Goal: Task Accomplishment & Management: Manage account settings

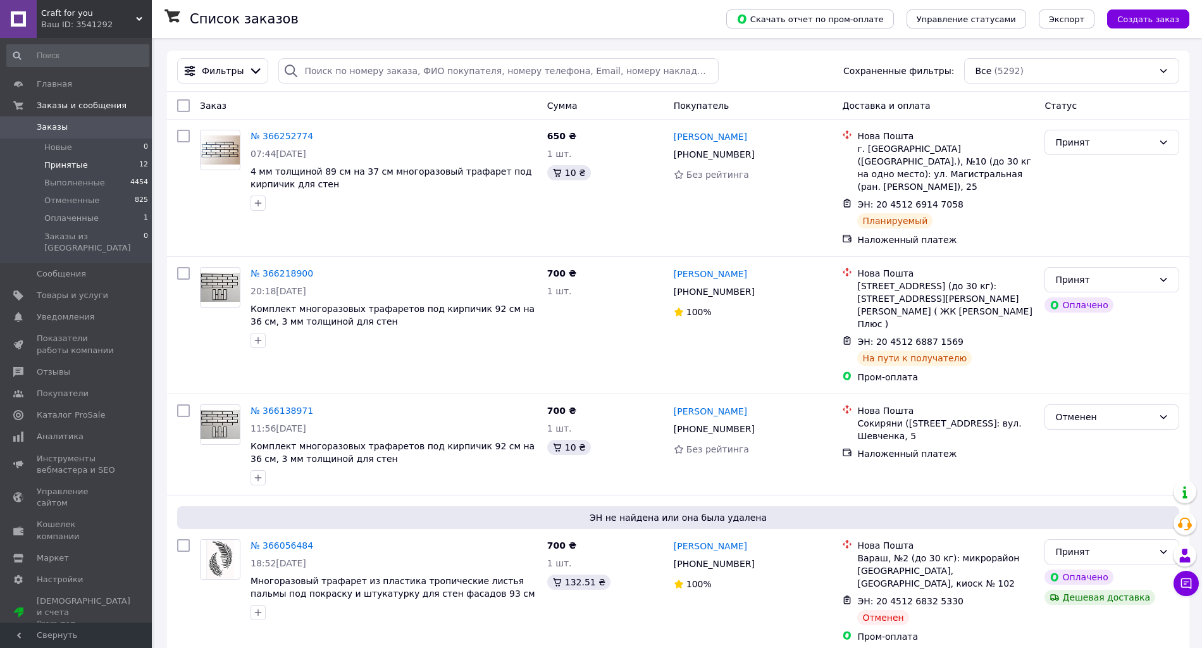
click at [58, 163] on span "Принятые" at bounding box center [66, 164] width 44 height 11
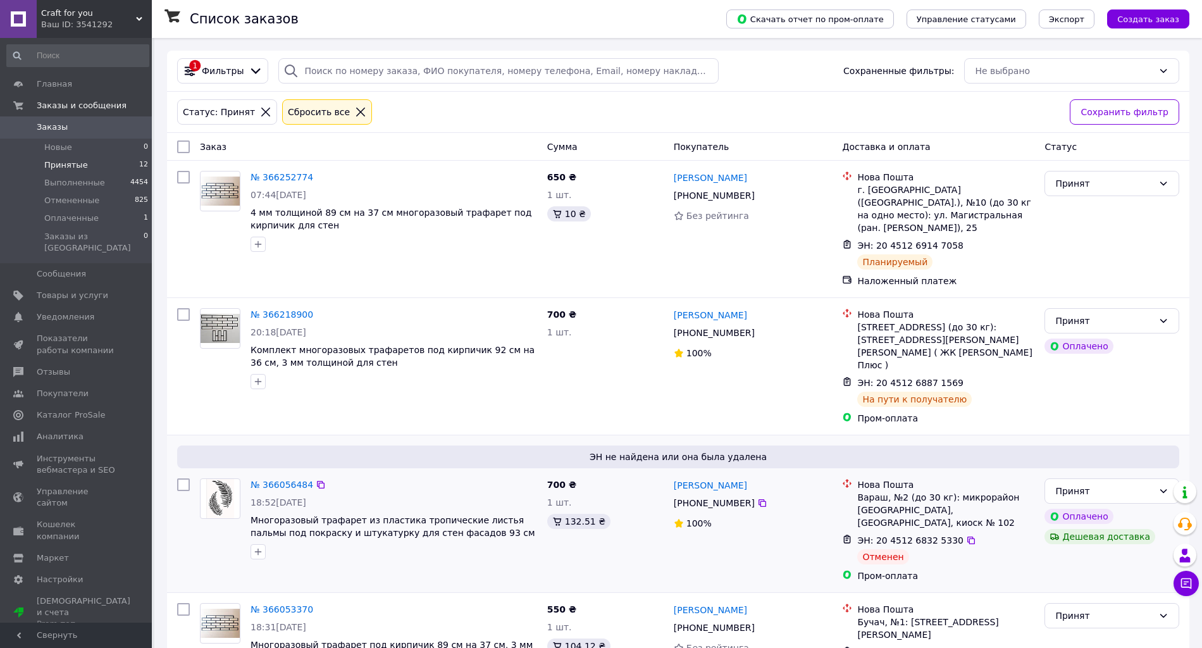
scroll to position [1031, 0]
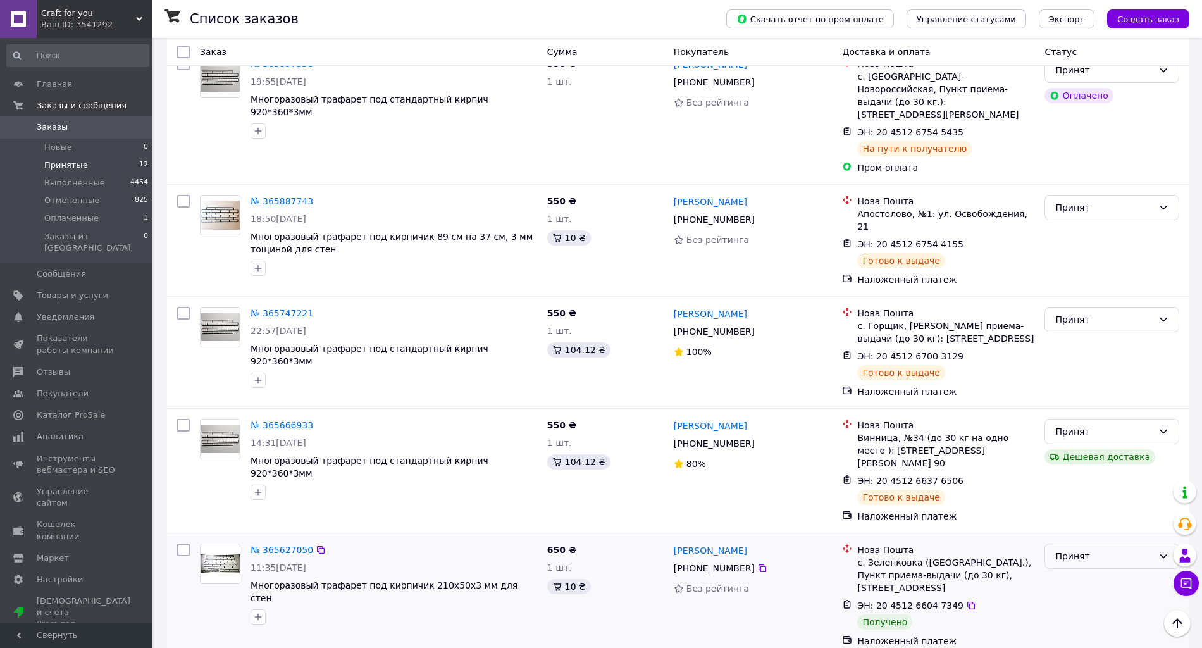
click at [1102, 549] on div "Принят" at bounding box center [1104, 556] width 98 height 14
click at [1101, 469] on li "Выполнен" at bounding box center [1111, 471] width 133 height 23
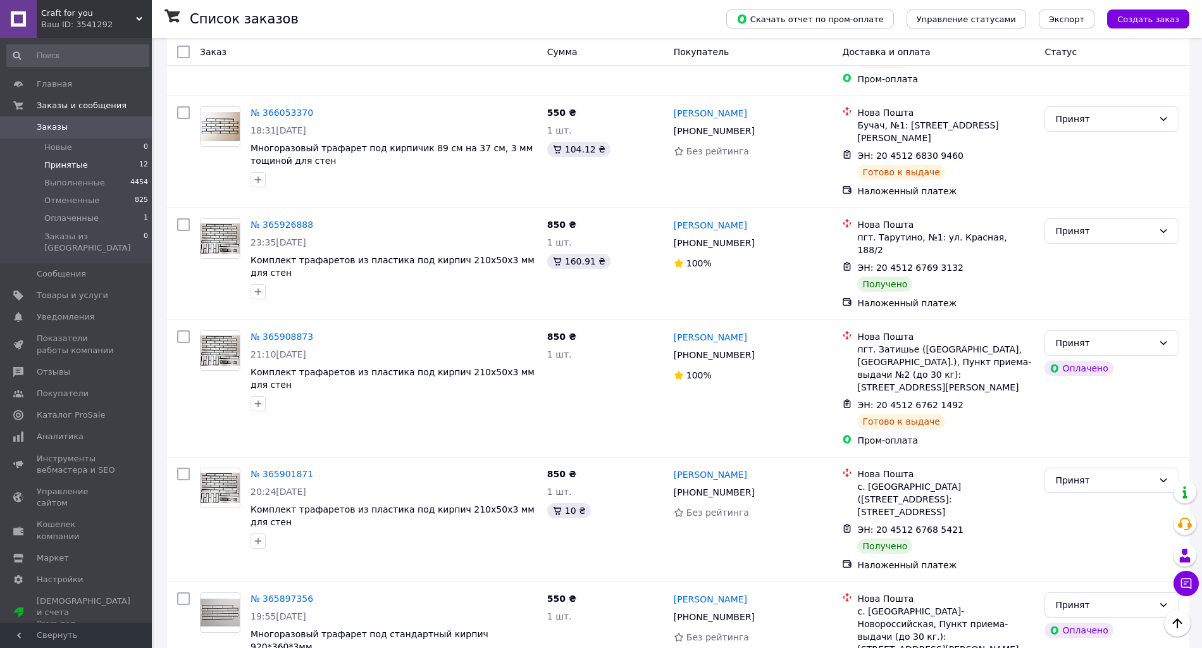
scroll to position [443, 0]
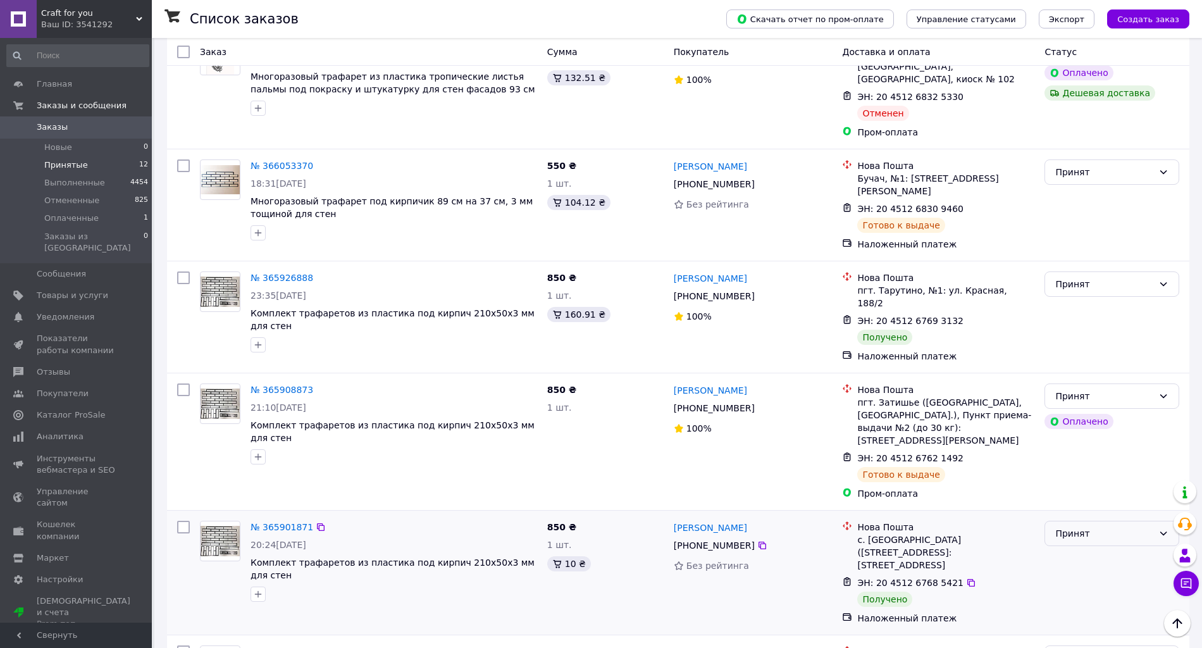
click at [1102, 526] on div "Принят" at bounding box center [1104, 533] width 98 height 14
drag, startPoint x: 1095, startPoint y: 509, endPoint x: 1109, endPoint y: 495, distance: 20.1
click at [1109, 495] on ul "Выполнен Отменен Оплаченный" at bounding box center [1111, 521] width 133 height 68
click at [1109, 495] on li "Выполнен" at bounding box center [1111, 498] width 133 height 23
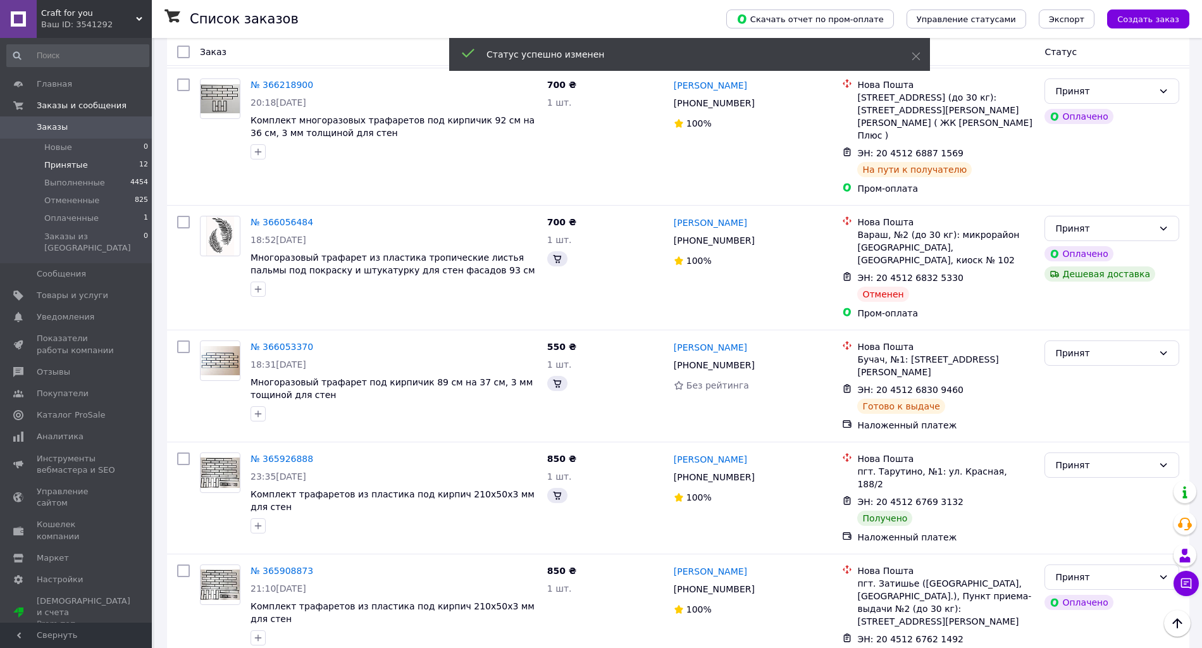
scroll to position [226, 0]
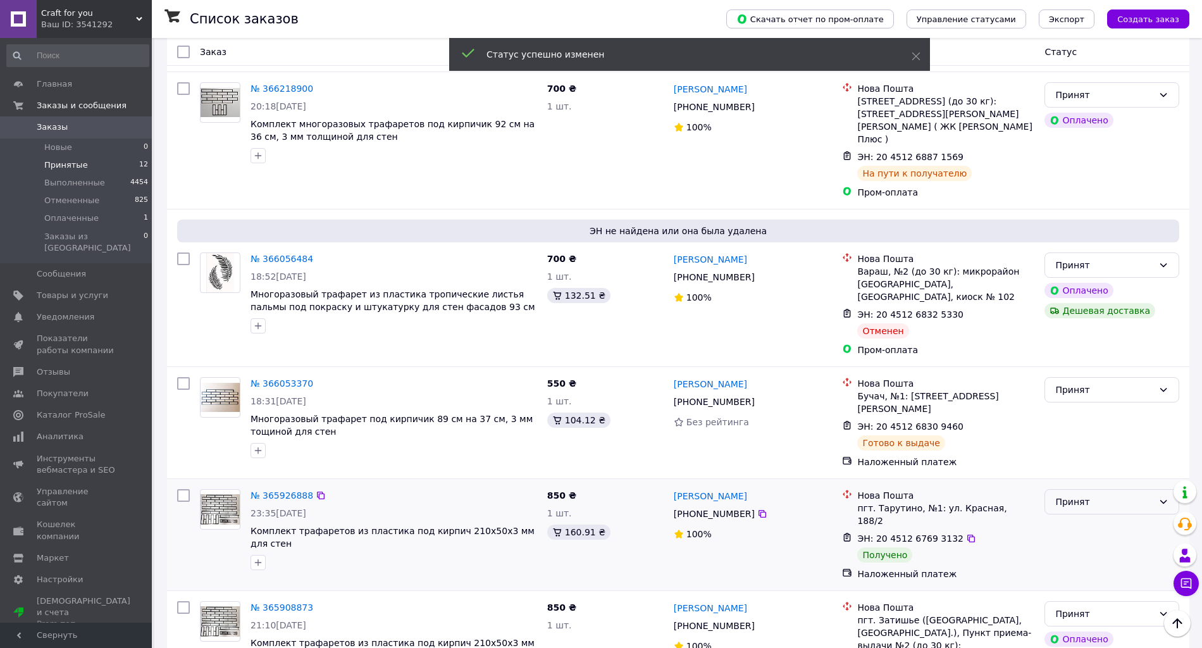
click at [1119, 495] on div "Принят" at bounding box center [1104, 502] width 98 height 14
click at [1110, 487] on li "Выполнен" at bounding box center [1111, 489] width 133 height 23
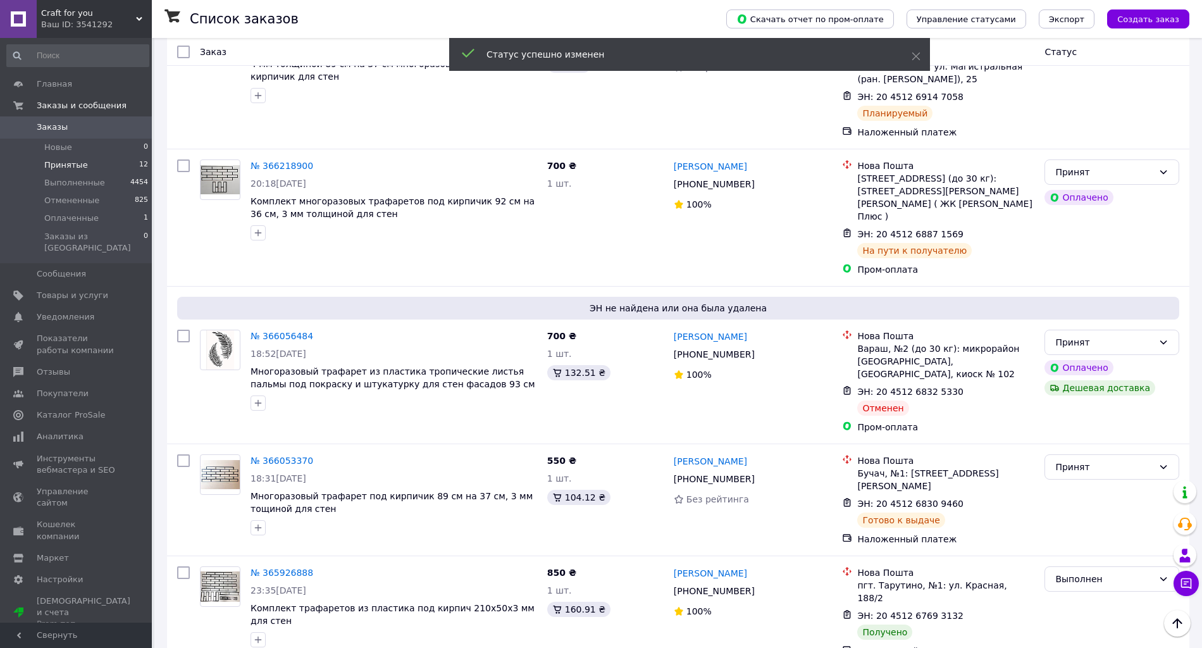
scroll to position [0, 0]
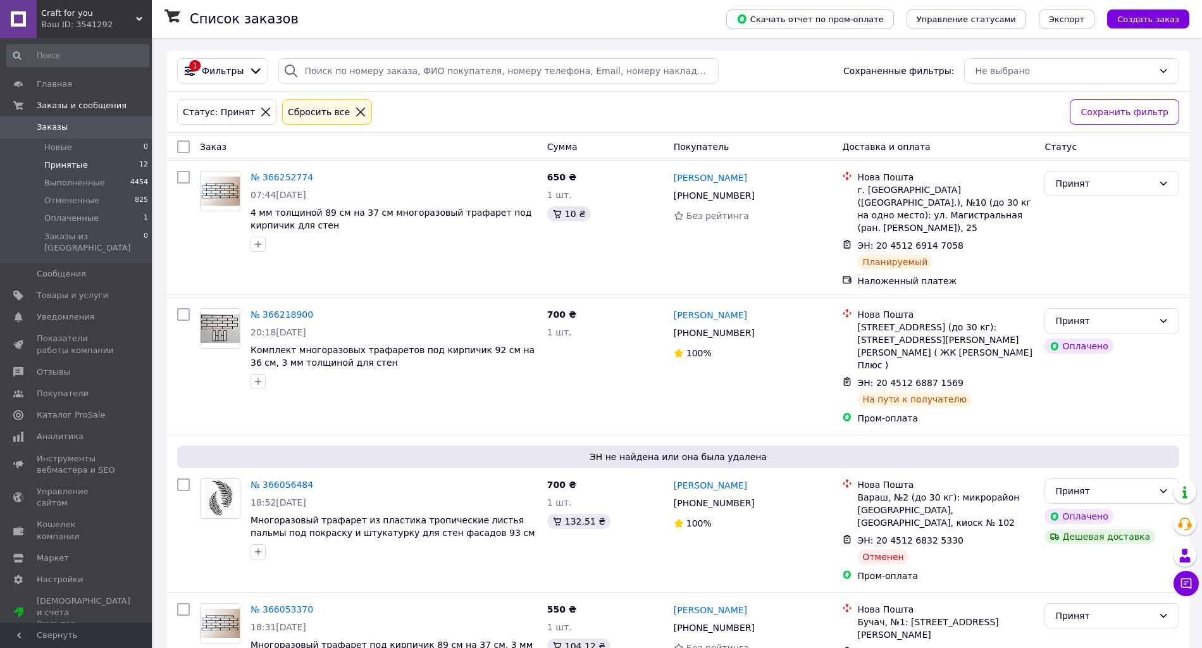
click at [54, 127] on span "Заказы" at bounding box center [52, 126] width 31 height 11
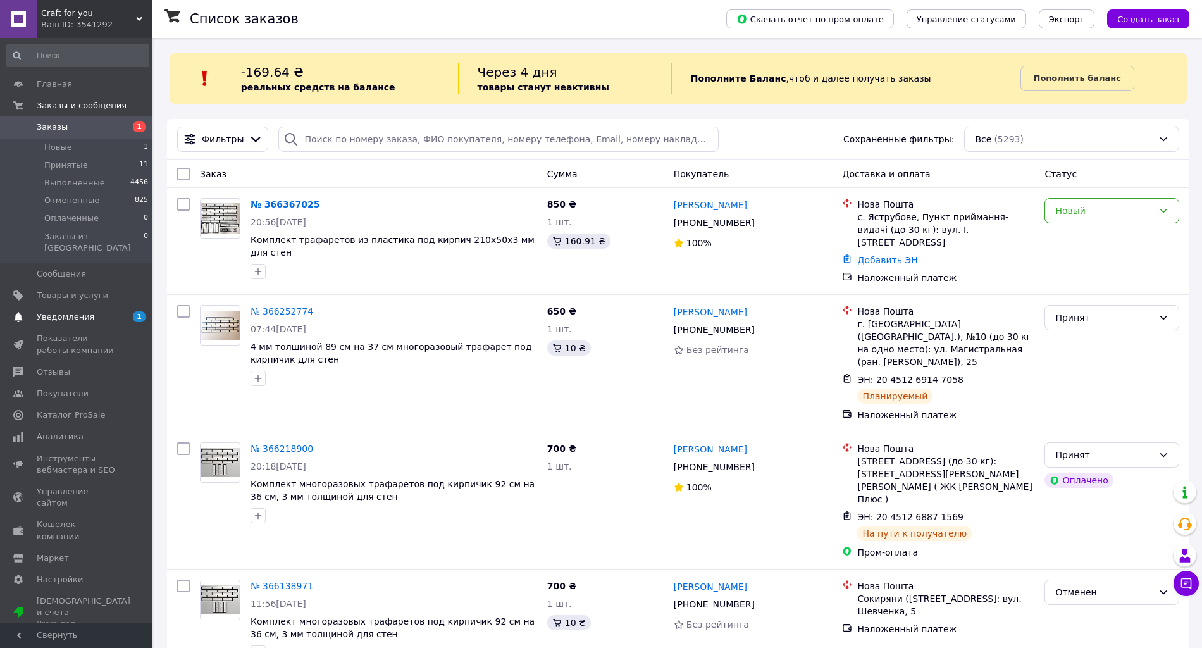
click at [70, 306] on link "Уведомления 1 0" at bounding box center [78, 317] width 156 height 22
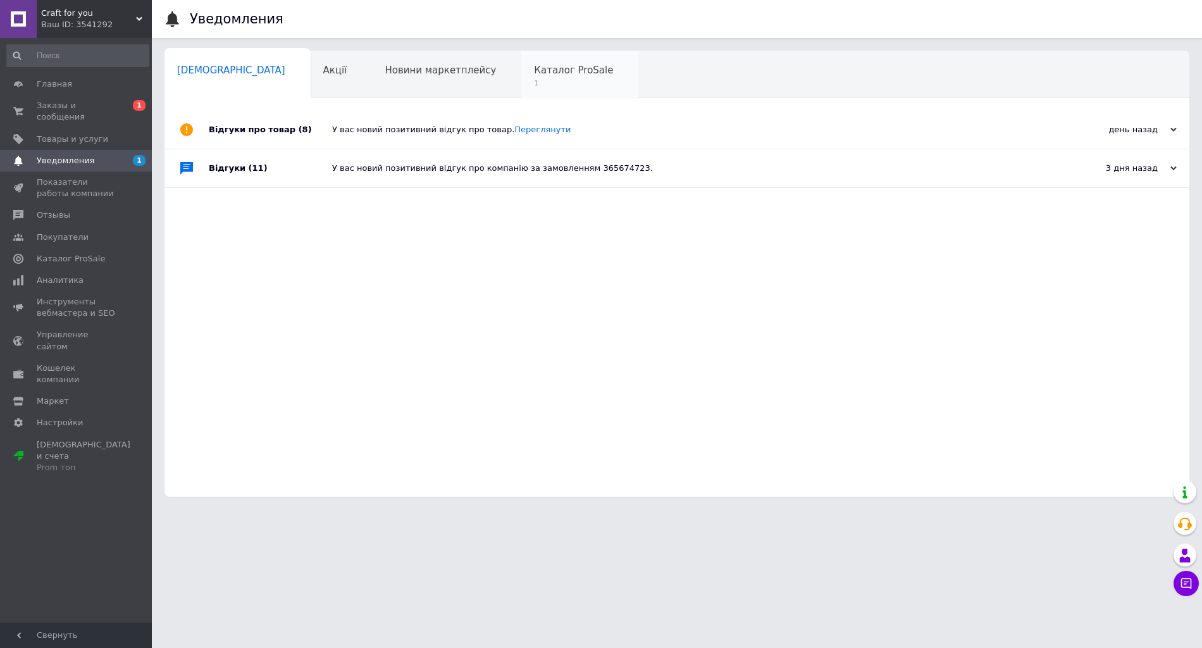
click at [534, 78] on span "1" at bounding box center [573, 82] width 79 height 9
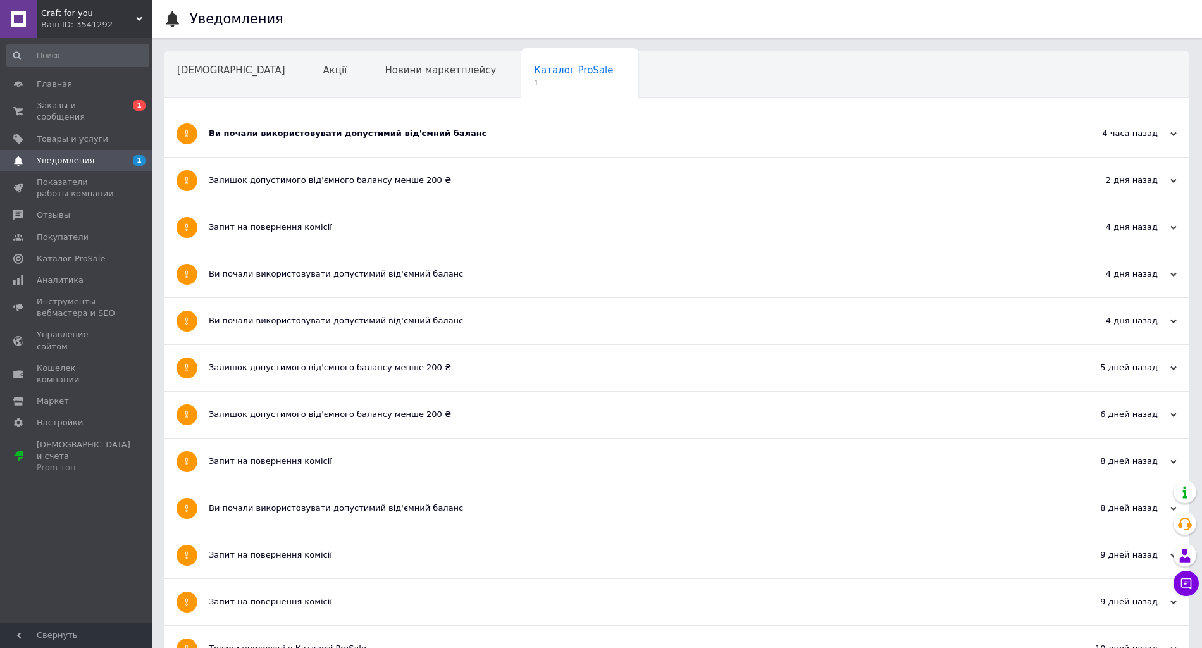
click at [519, 125] on div "Ви почали використовувати допустимий від'ємний баланс" at bounding box center [629, 134] width 841 height 46
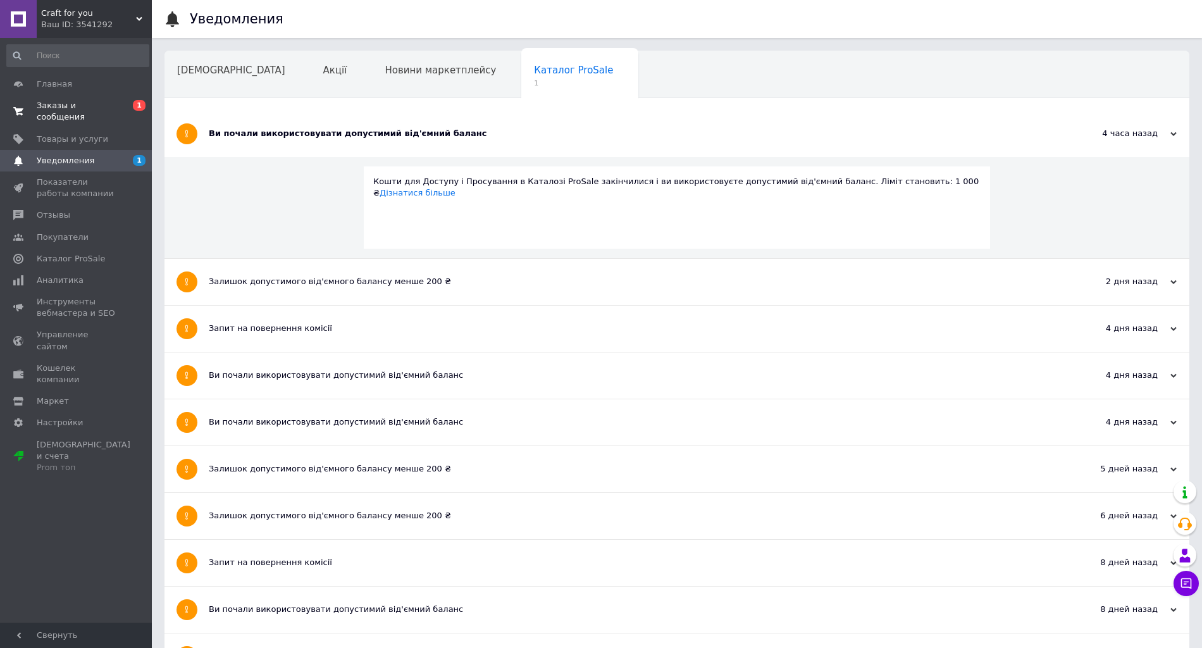
click at [63, 108] on span "Заказы и сообщения" at bounding box center [77, 111] width 80 height 23
